Goal: Check status: Check status

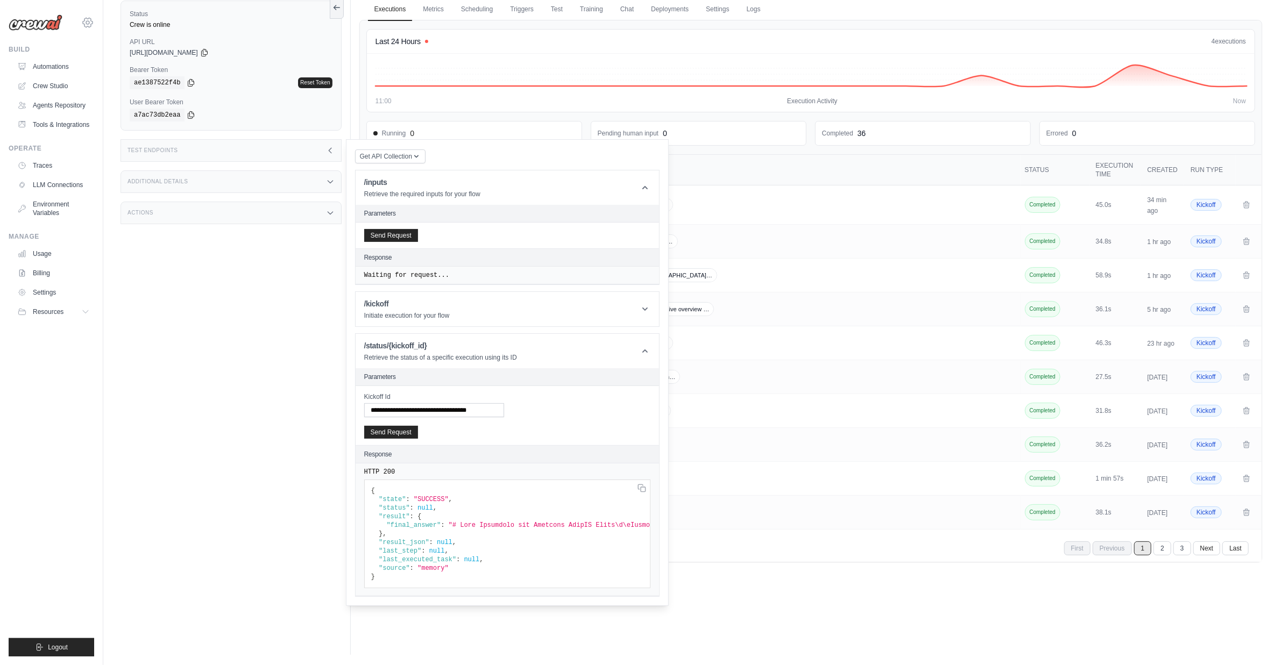
click at [91, 24] on icon at bounding box center [87, 22] width 13 height 13
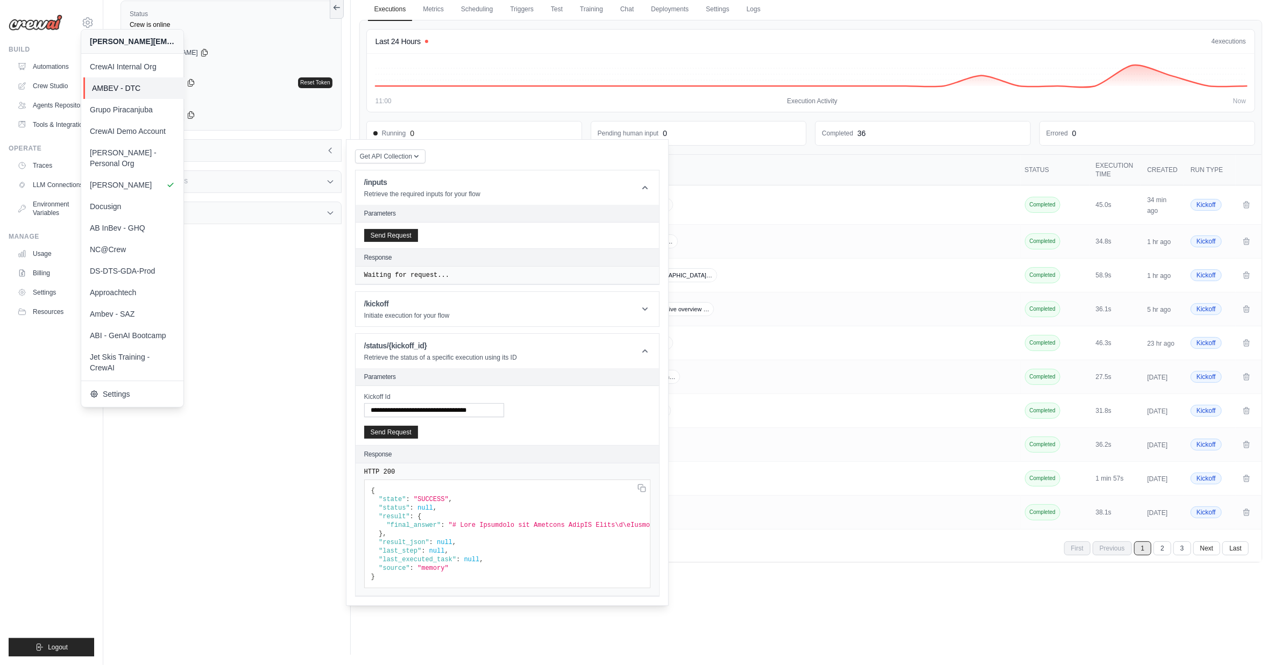
click at [127, 84] on span "AMBEV - DTC" at bounding box center [134, 88] width 85 height 11
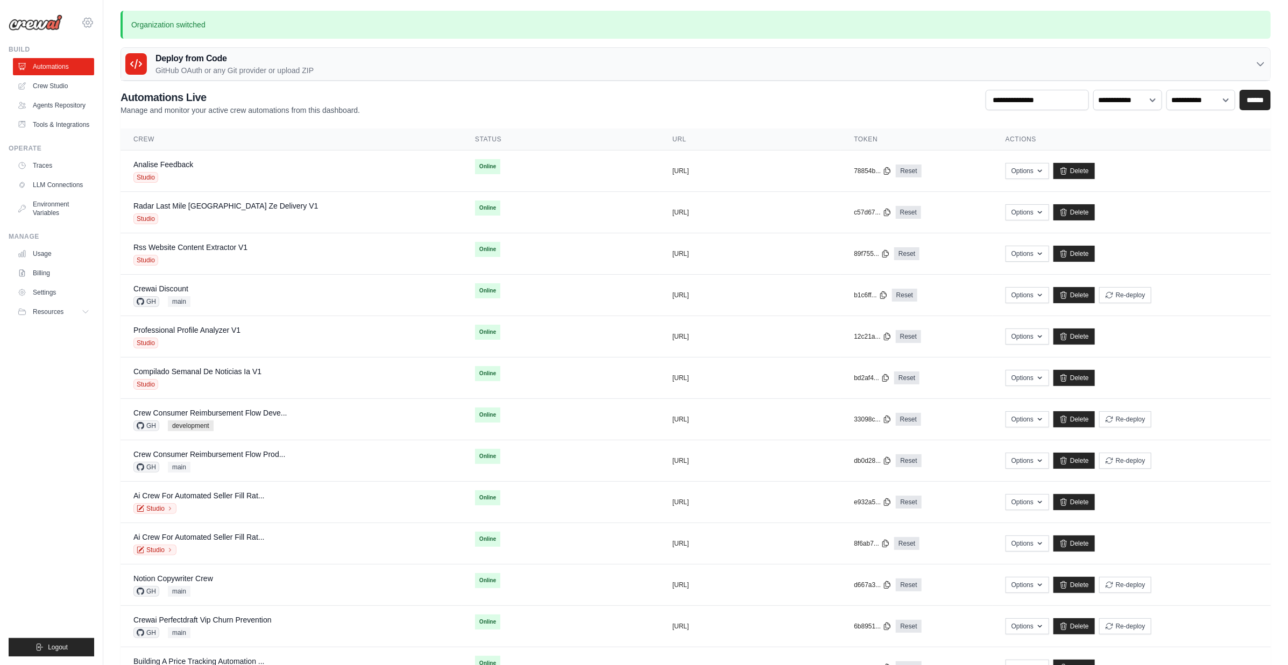
click at [88, 22] on icon at bounding box center [87, 22] width 13 height 13
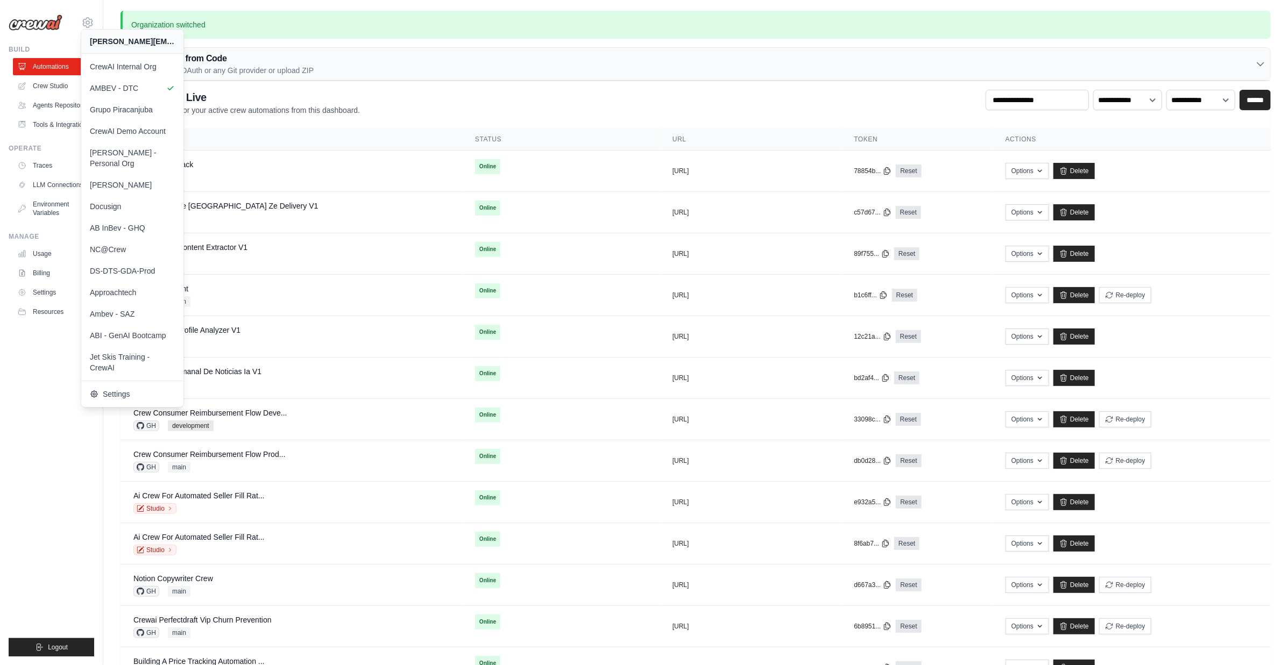
click at [33, 389] on ul "Build Automations Crew Studio Agents Repository Tools & Integrations" at bounding box center [52, 351] width 86 height 612
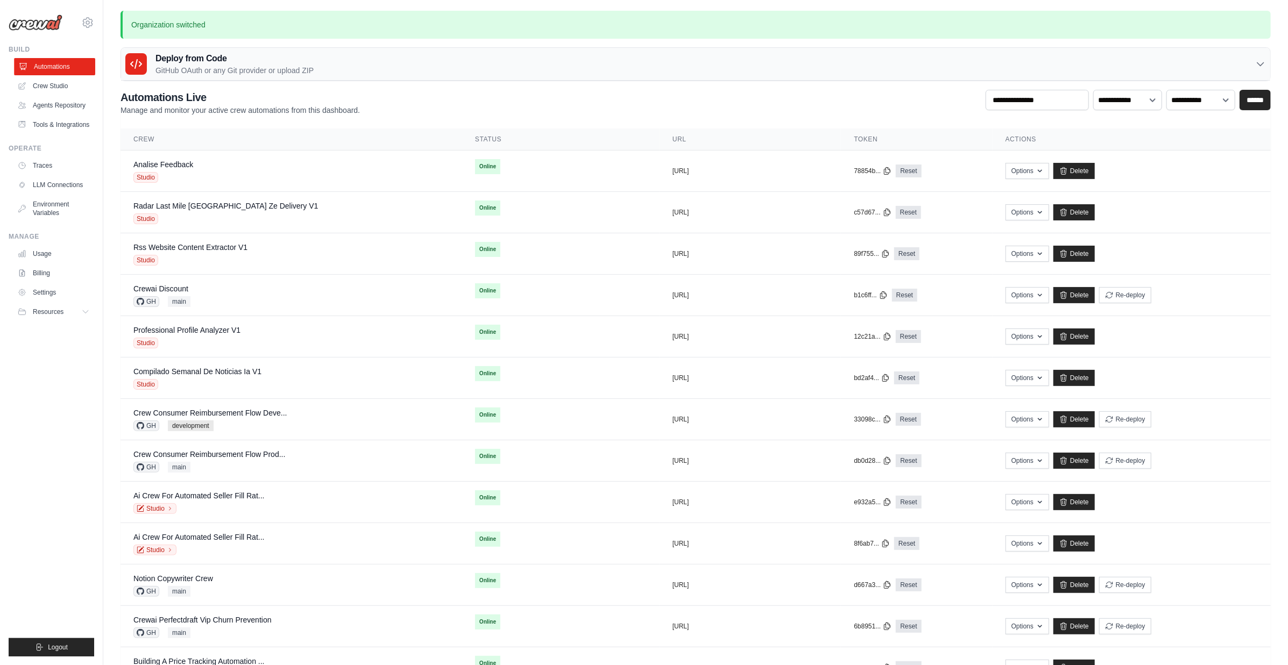
click at [65, 65] on link "Automations" at bounding box center [54, 66] width 81 height 17
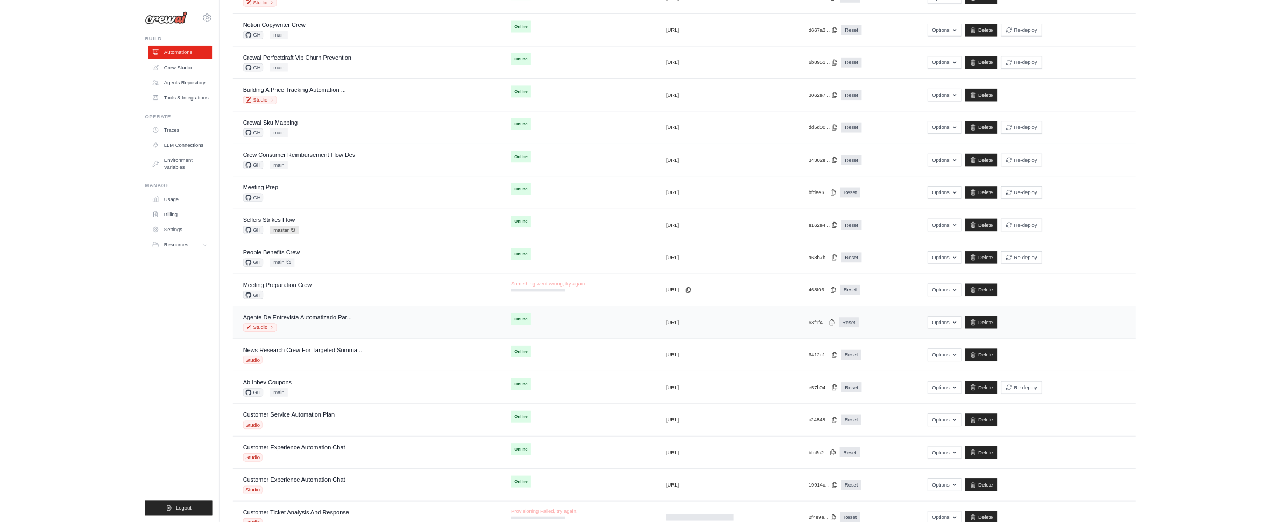
scroll to position [673, 0]
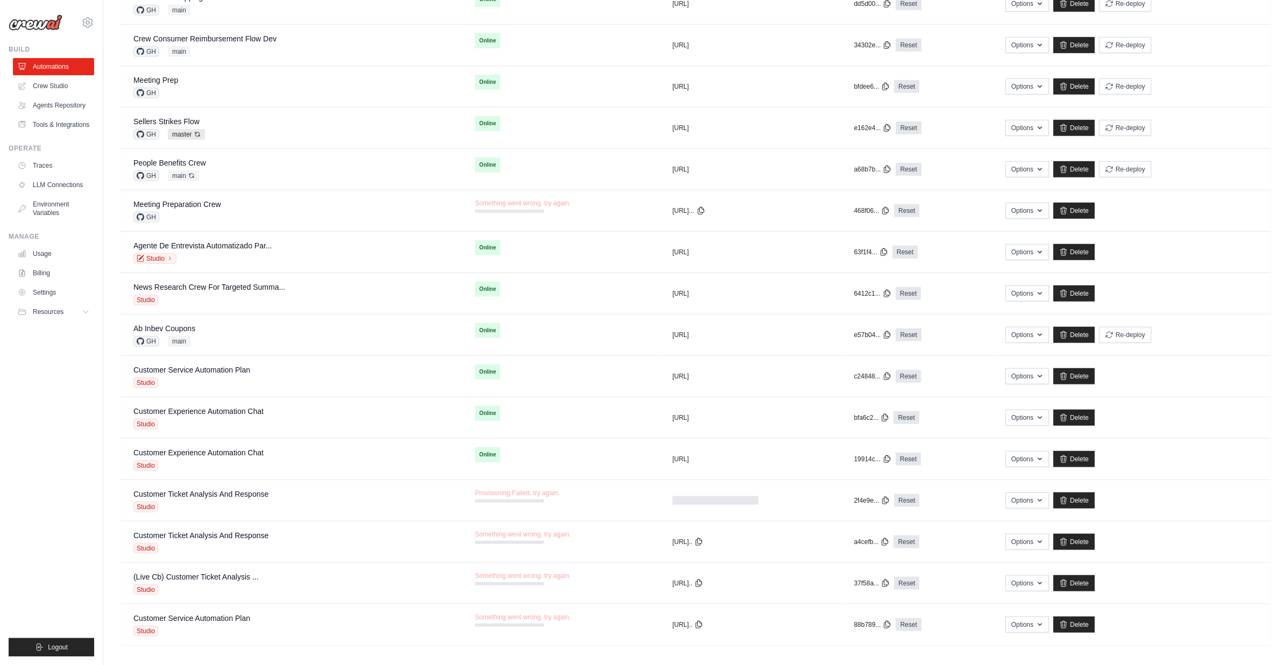
click at [26, 450] on ul "Build Automations Crew Studio Agents Repository Tools & Integrations" at bounding box center [52, 351] width 86 height 612
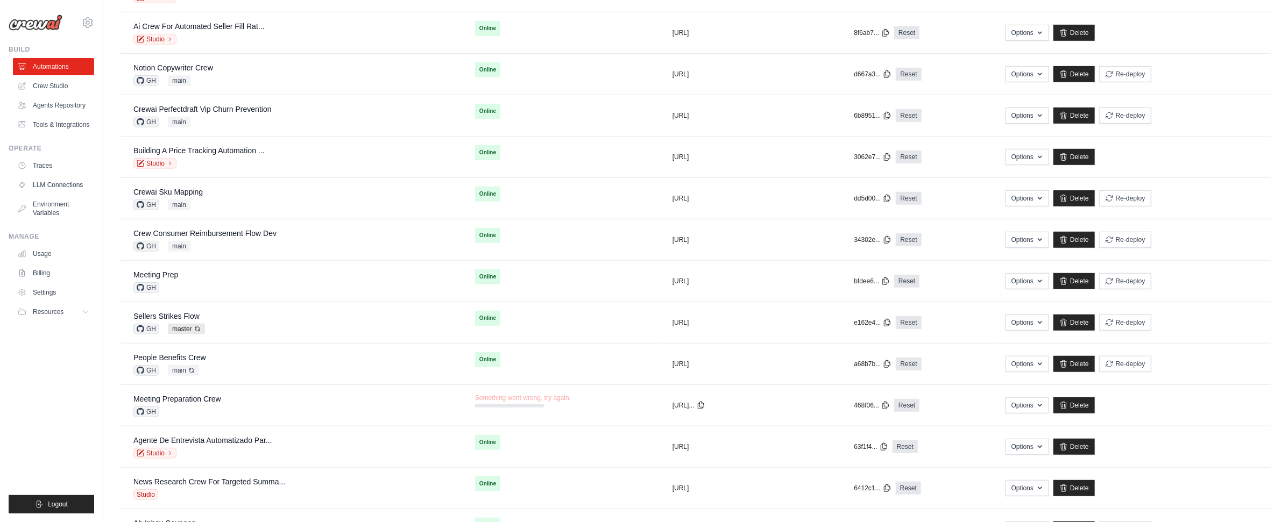
scroll to position [232, 0]
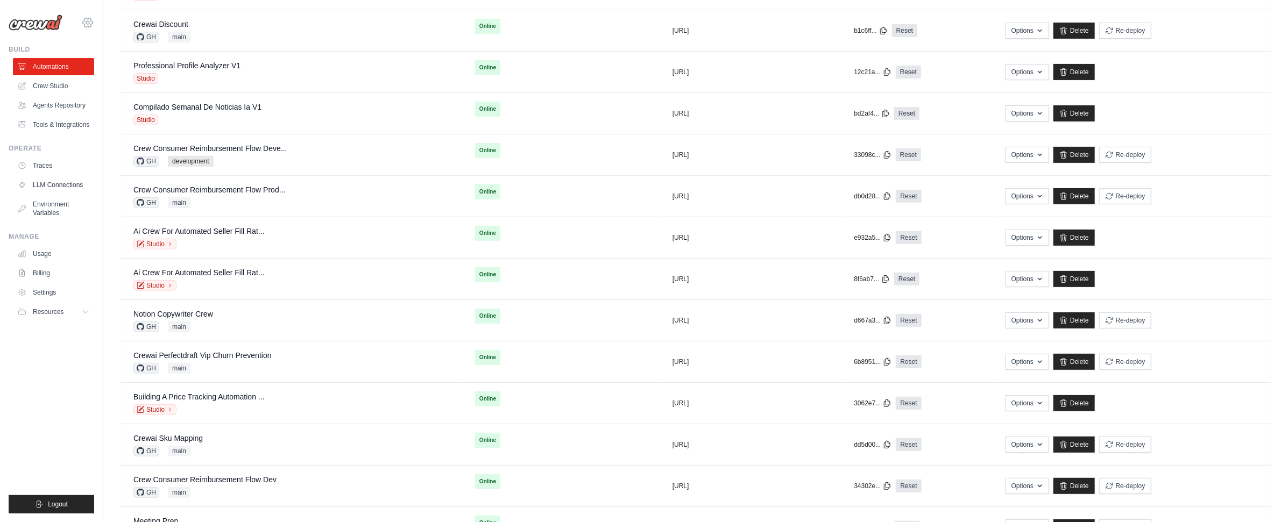
click at [85, 18] on icon at bounding box center [87, 22] width 13 height 13
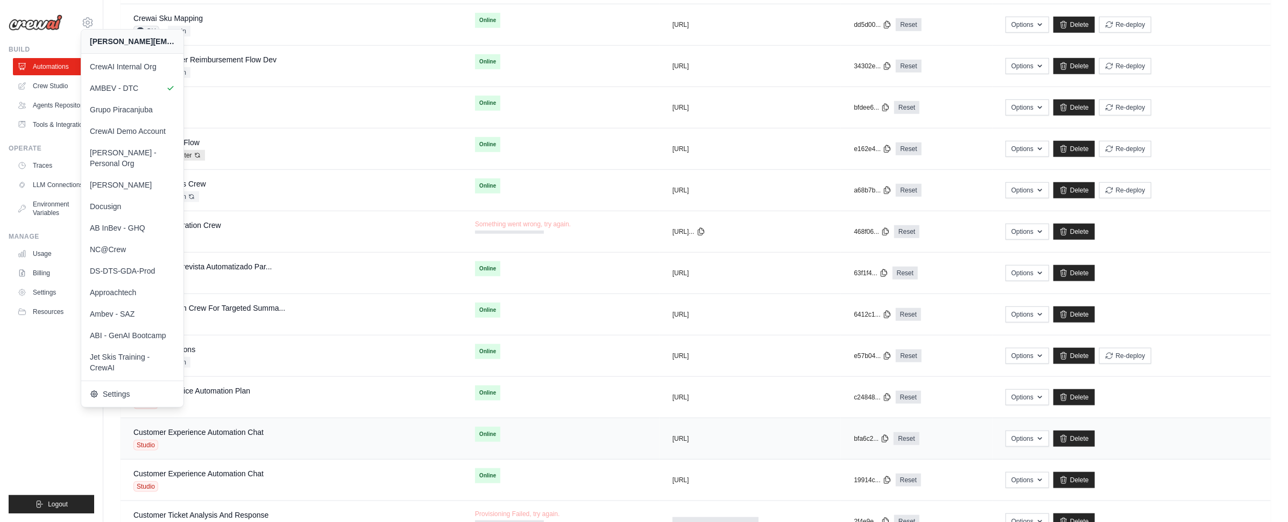
scroll to position [816, 0]
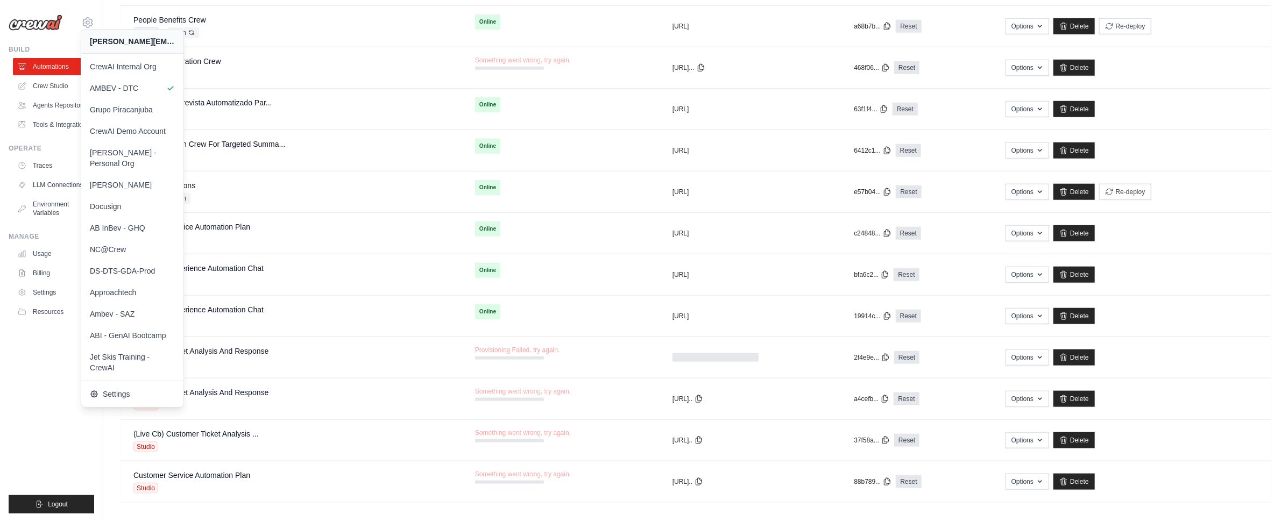
click at [50, 443] on ul "Build Automations Crew Studio Agents Repository Tools & Integrations" at bounding box center [52, 279] width 86 height 468
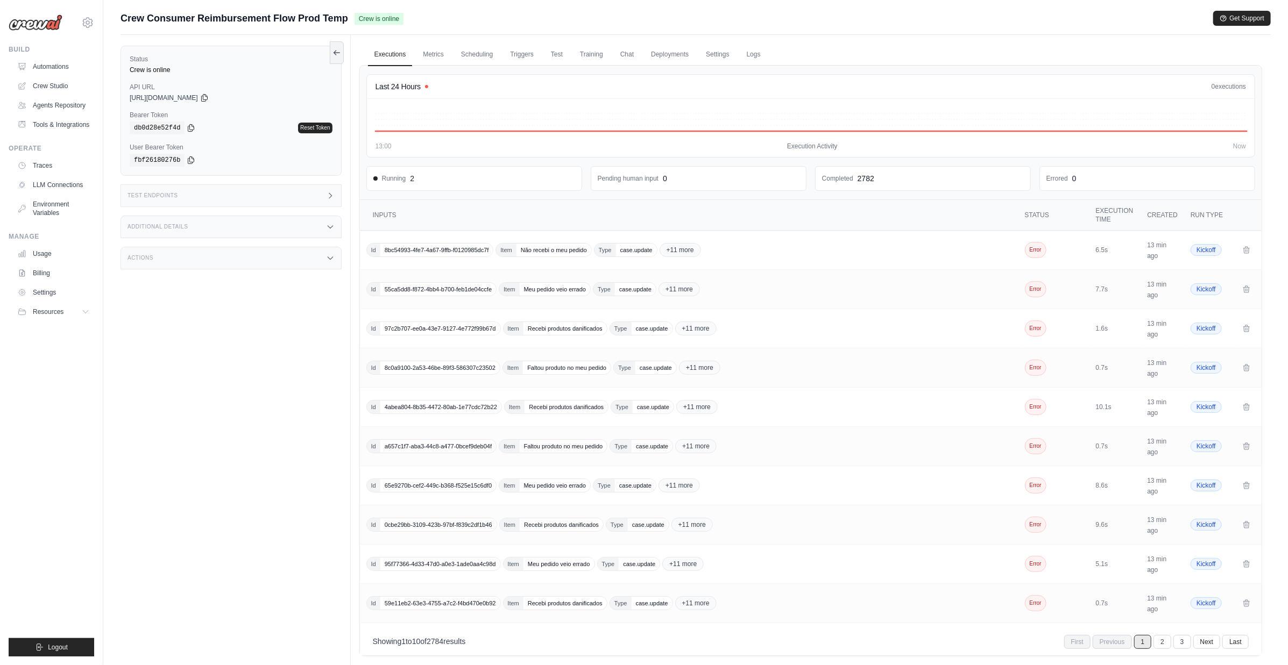
click at [228, 195] on div "Test Endpoints" at bounding box center [230, 195] width 221 height 23
click at [228, 229] on div "Additional Details" at bounding box center [230, 227] width 221 height 23
click at [676, 59] on link "Deployments" at bounding box center [669, 55] width 51 height 23
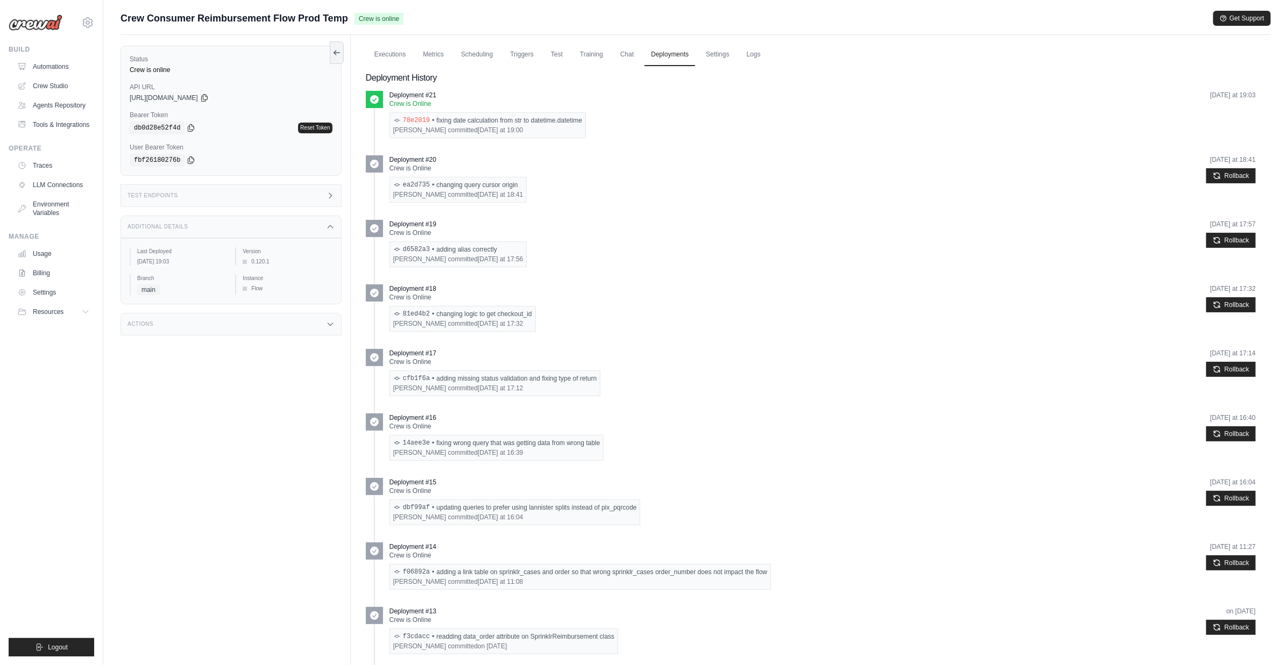
click at [421, 120] on link "78e2019" at bounding box center [416, 120] width 27 height 9
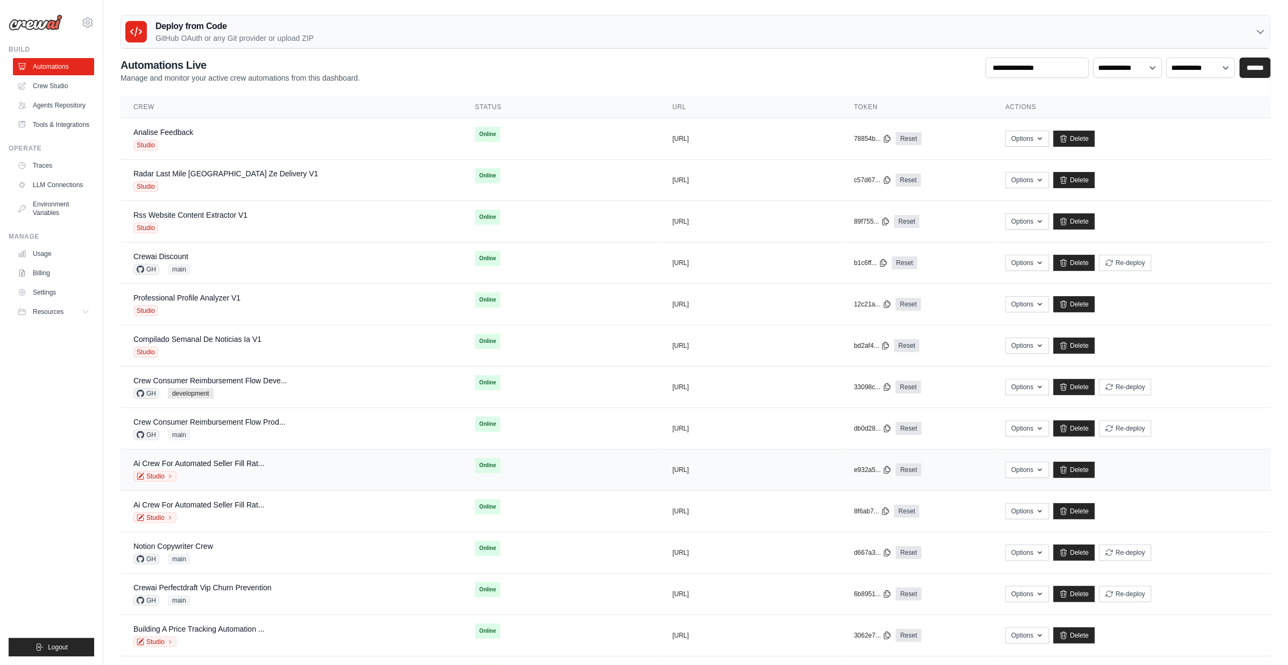
scroll to position [581, 0]
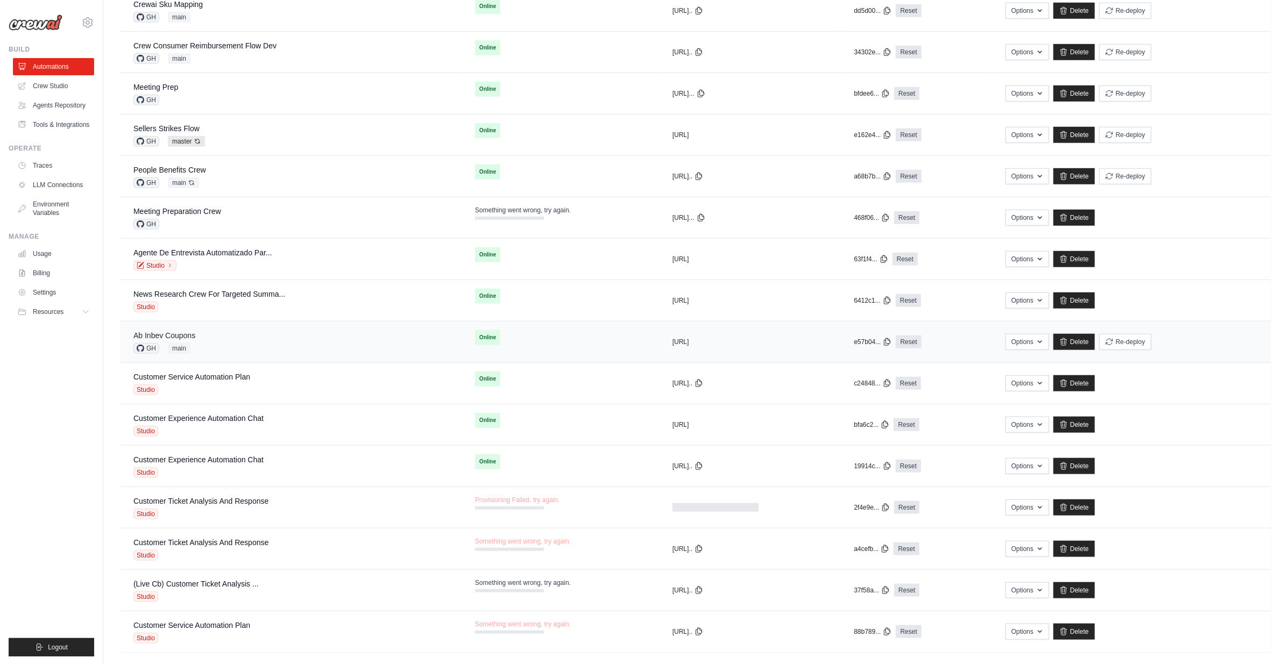
click at [172, 331] on link "Ab Inbev Coupons" at bounding box center [164, 335] width 62 height 9
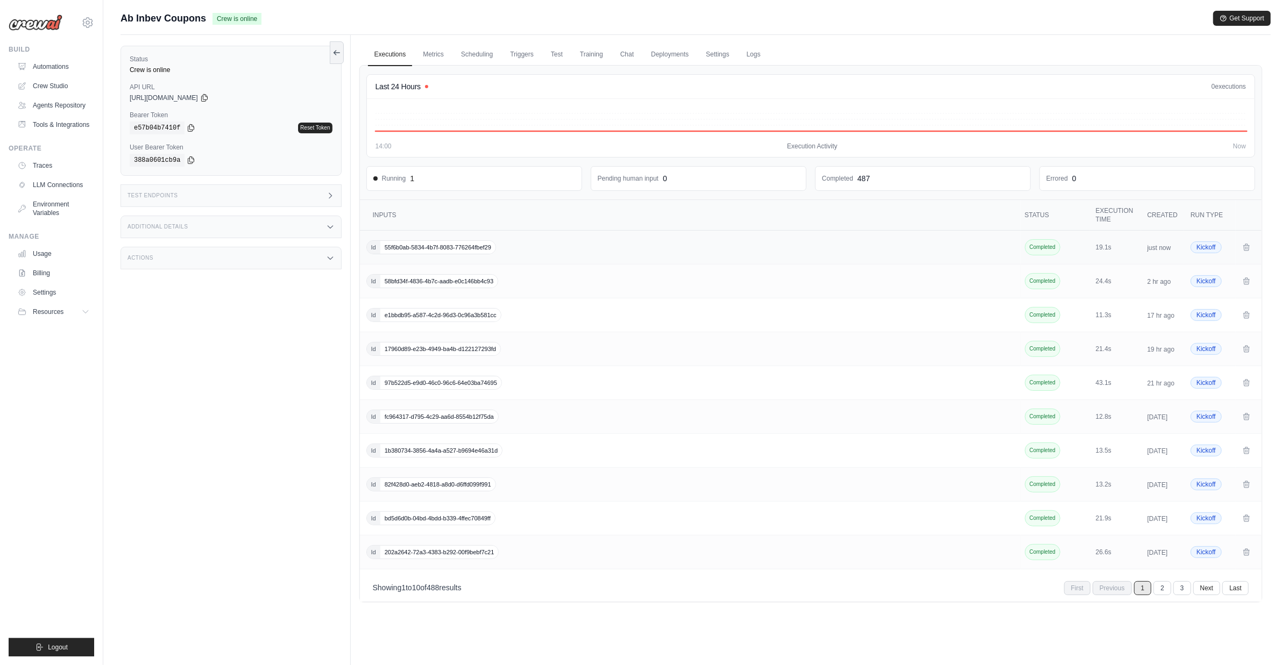
click at [391, 244] on span "55f6b0ab-5834-4b7f-8083-776264fbef29" at bounding box center [437, 247] width 115 height 13
click at [235, 188] on div "Test Endpoints" at bounding box center [230, 195] width 221 height 23
click at [232, 225] on div "Additional Details" at bounding box center [230, 227] width 221 height 23
click at [220, 262] on div "Actions" at bounding box center [230, 258] width 221 height 23
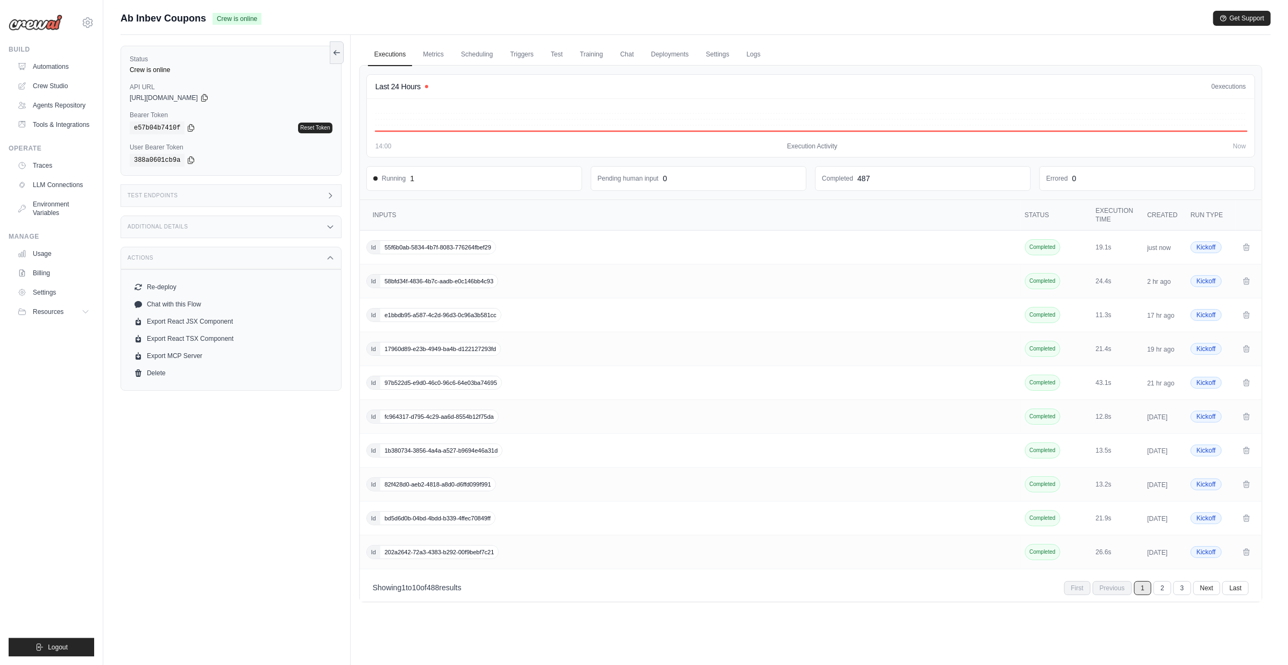
click at [220, 262] on div "Actions" at bounding box center [230, 258] width 221 height 23
click at [59, 68] on link "Automations" at bounding box center [54, 66] width 81 height 17
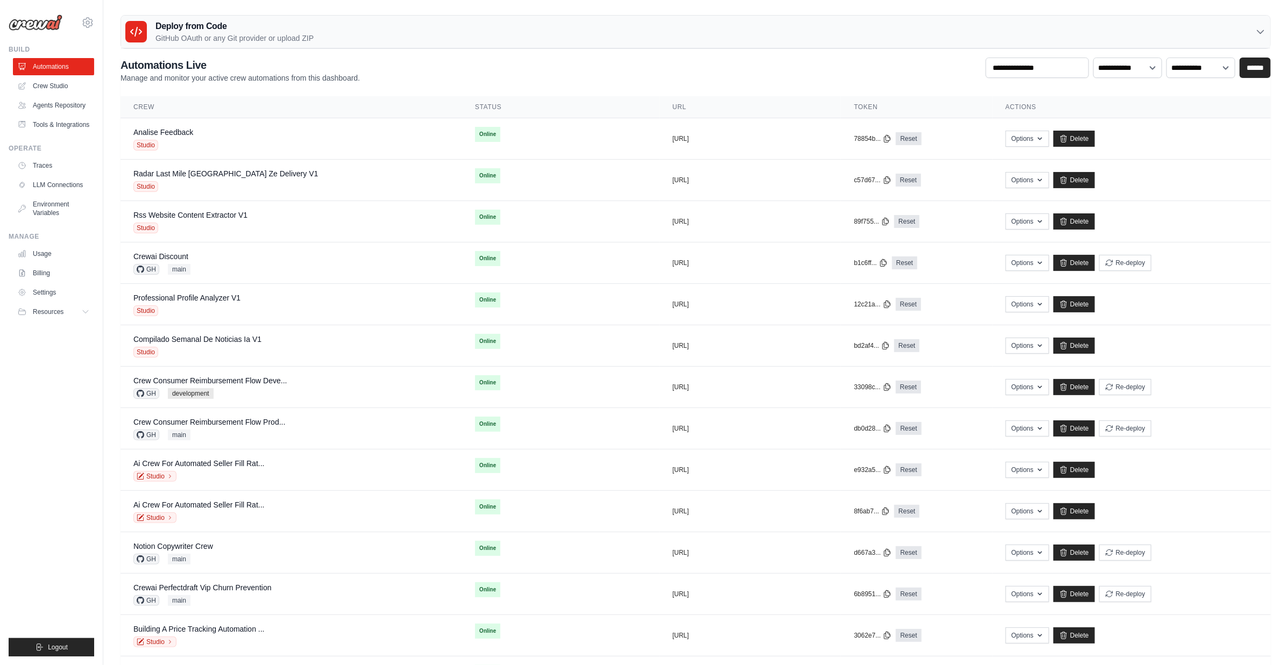
click at [983, 7] on main "Deploy from Code GitHub OAuth or any Git provider or upload ZIP GitHub OAuth An…" at bounding box center [695, 671] width 1184 height 1342
